Goal: Find contact information: Find contact information

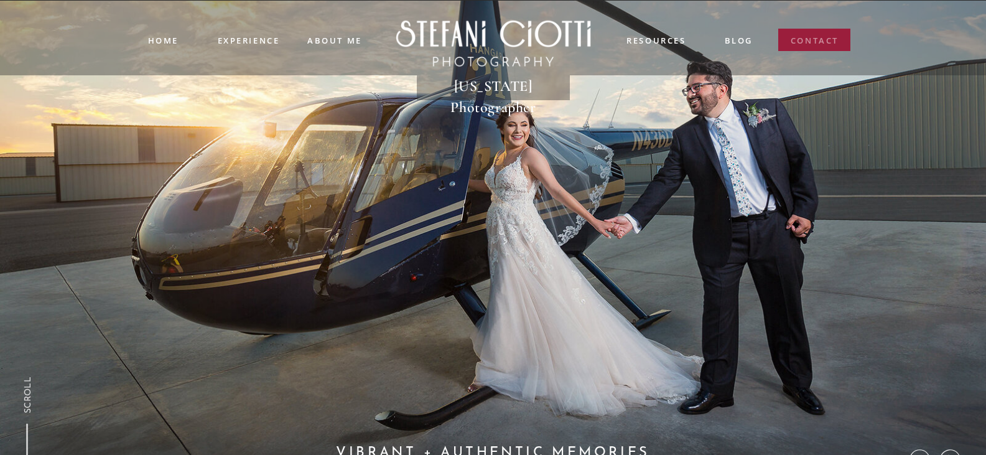
click at [807, 39] on nav "contact" at bounding box center [815, 43] width 49 height 18
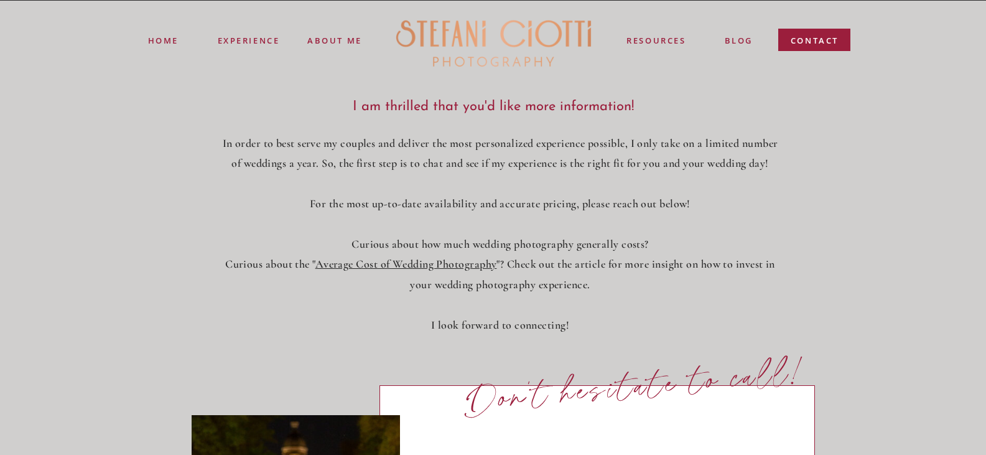
scroll to position [498, 0]
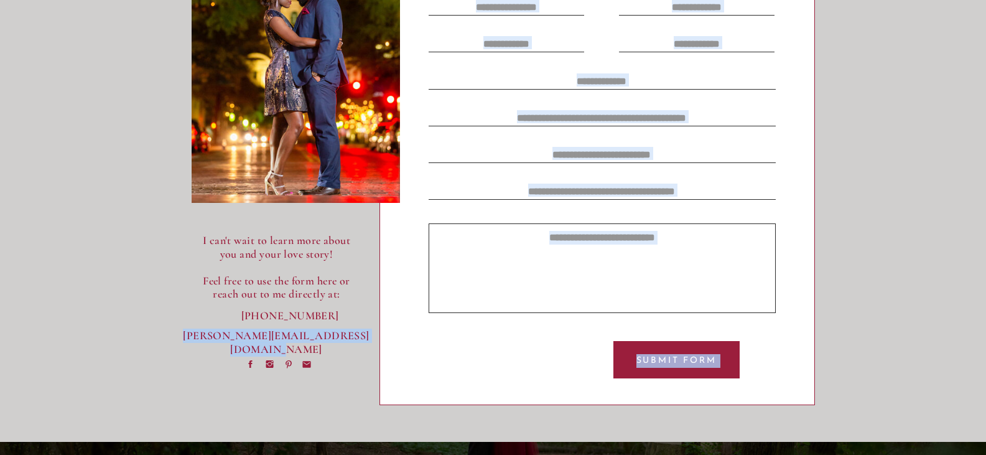
drag, startPoint x: 180, startPoint y: 340, endPoint x: 367, endPoint y: 340, distance: 186.6
click at [368, 340] on p "[PERSON_NAME][EMAIL_ADDRESS][DOMAIN_NAME]" at bounding box center [276, 335] width 187 height 13
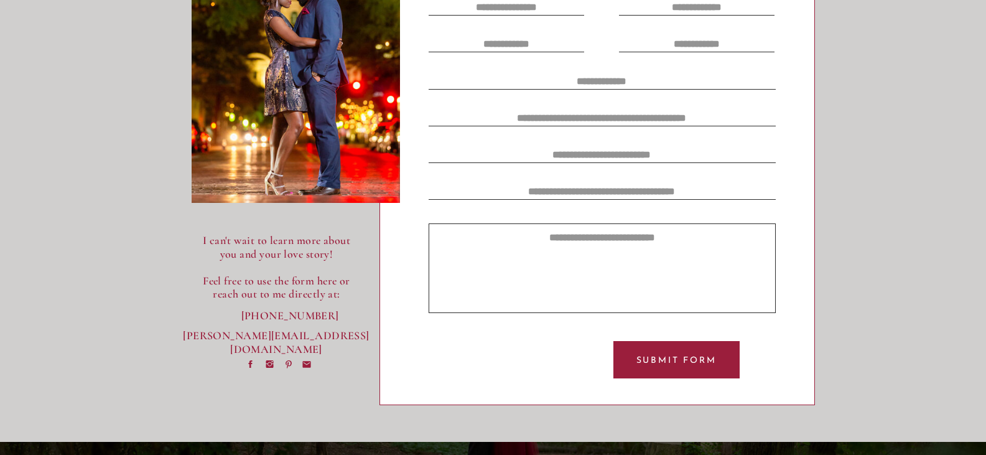
drag, startPoint x: 312, startPoint y: 341, endPoint x: 307, endPoint y: 335, distance: 7.6
